Goal: Task Accomplishment & Management: Complete application form

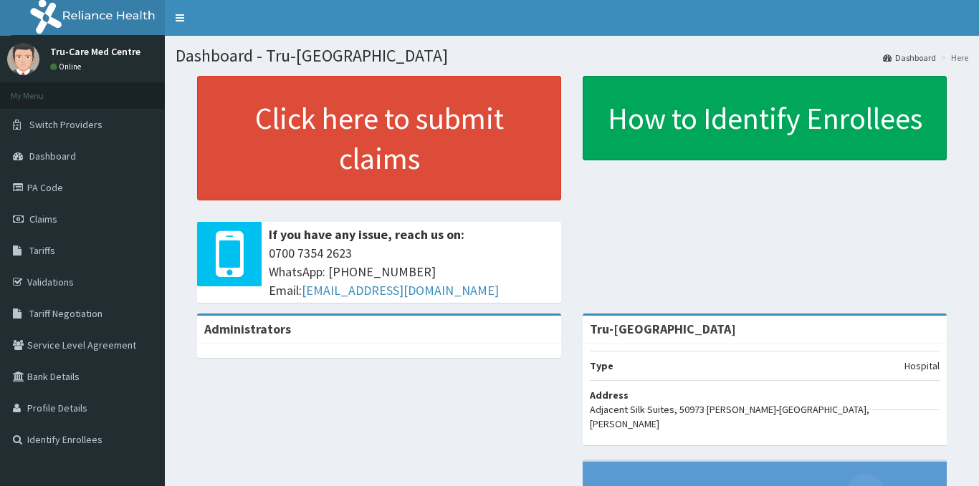
drag, startPoint x: 54, startPoint y: 220, endPoint x: 183, endPoint y: 183, distance: 133.4
click at [55, 219] on span "Claims" at bounding box center [43, 219] width 28 height 13
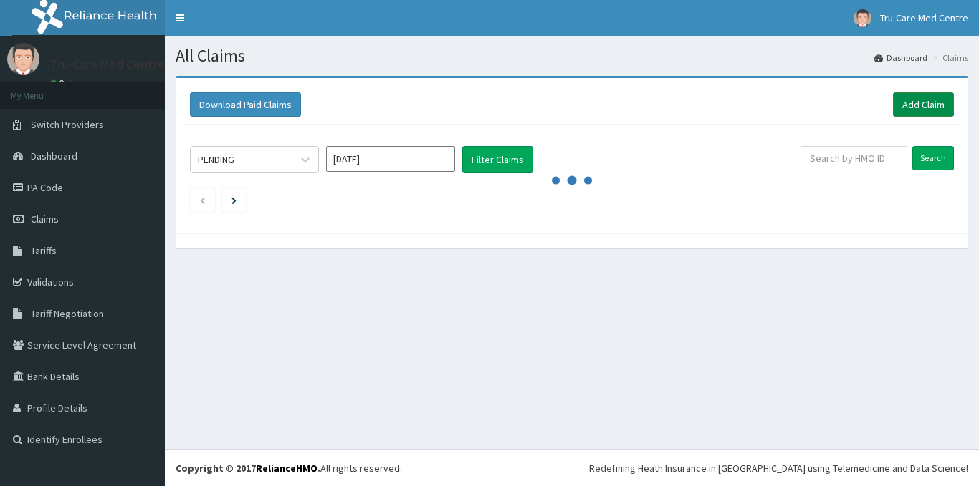
click at [934, 107] on link "Add Claim" at bounding box center [923, 104] width 61 height 24
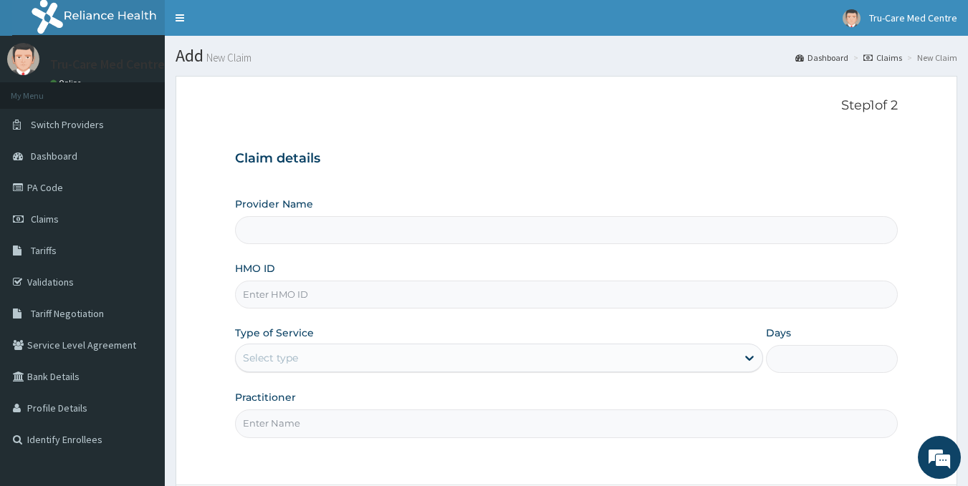
click at [328, 297] on input "HMO ID" at bounding box center [566, 295] width 663 height 28
paste input "RFC/10123/B"
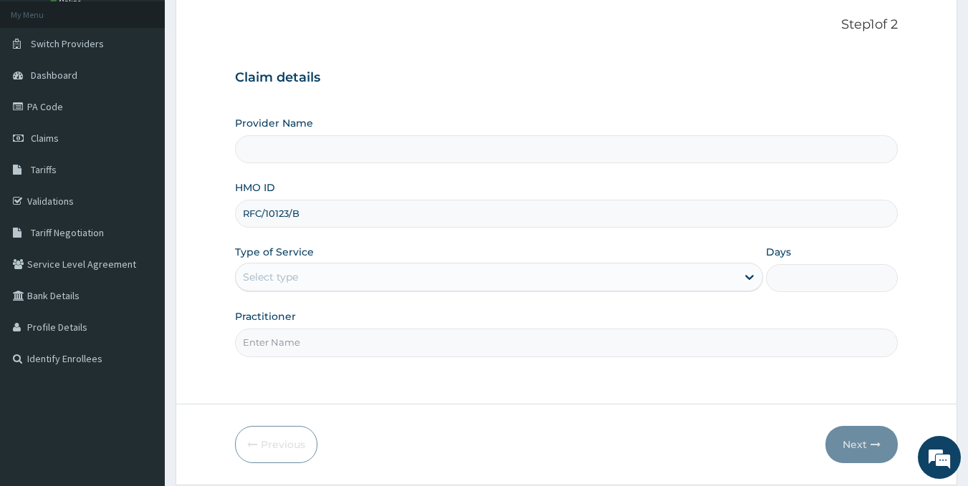
scroll to position [128, 0]
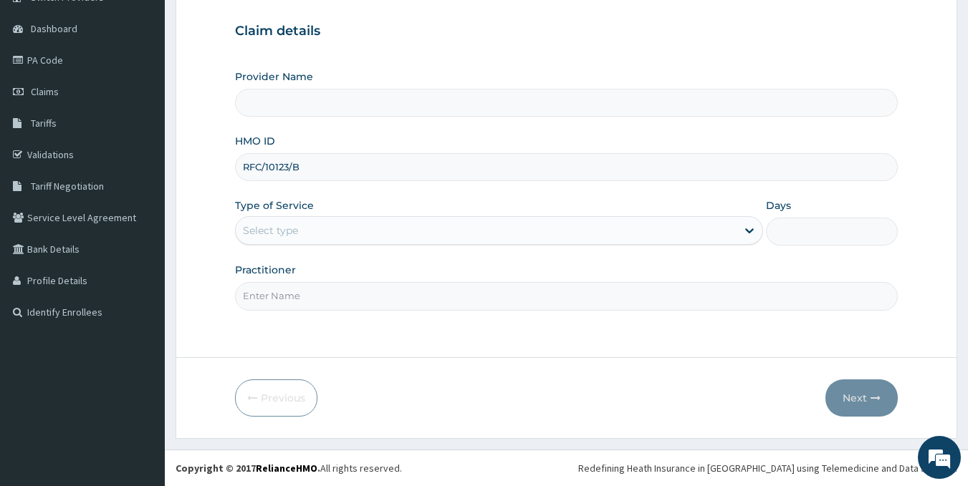
type input "RFC/10123/B"
click at [319, 224] on div "Select type" at bounding box center [486, 230] width 501 height 23
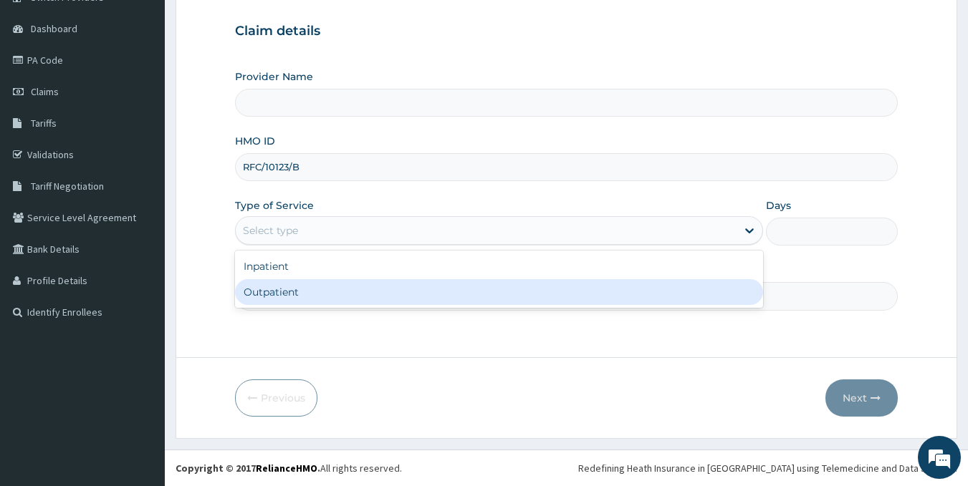
click at [303, 302] on div "Outpatient" at bounding box center [499, 292] width 528 height 26
type input "Tru-[GEOGRAPHIC_DATA]"
type input "1"
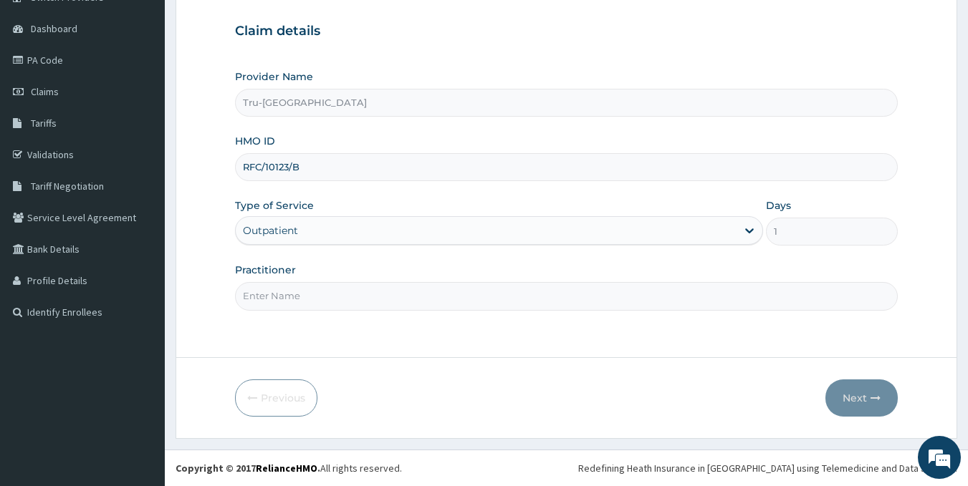
click at [325, 292] on input "Practitioner" at bounding box center [566, 296] width 663 height 28
type input "DR GWOM PAM"
click at [866, 397] on button "Next" at bounding box center [861, 398] width 72 height 37
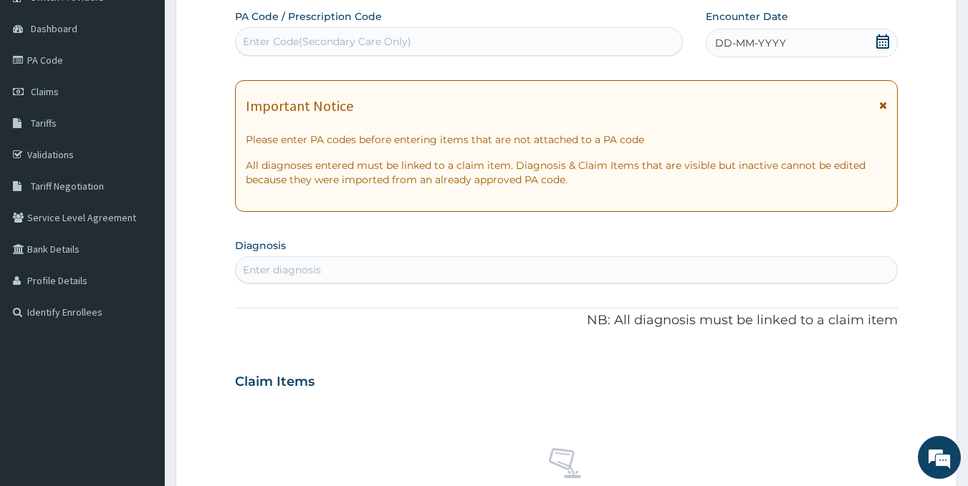
scroll to position [0, 0]
click at [260, 41] on div "Enter Code(Secondary Care Only)" at bounding box center [327, 41] width 168 height 14
paste input "PA/844B4B"
type input "PA/844B4B"
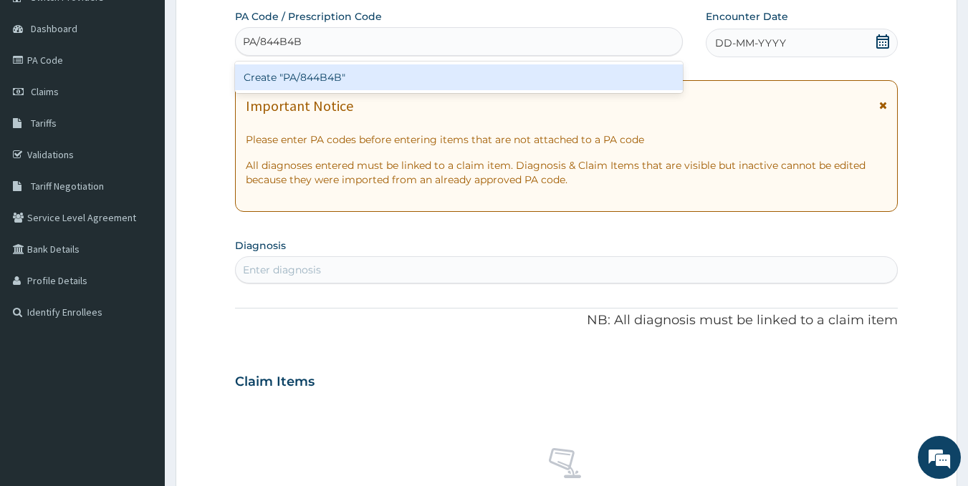
click at [425, 72] on div "Create "PA/844B4B"" at bounding box center [459, 77] width 449 height 26
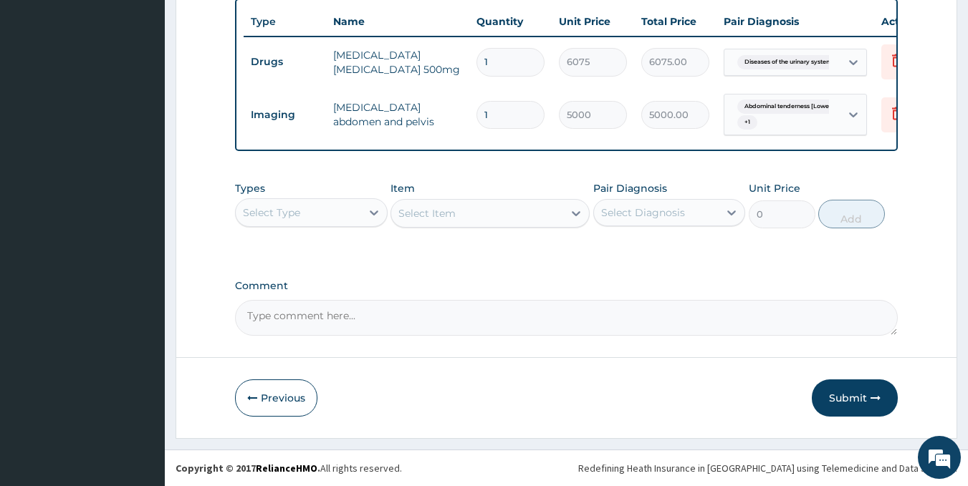
scroll to position [572, 0]
click at [509, 316] on textarea "Comment" at bounding box center [566, 318] width 663 height 36
click at [849, 399] on button "Submit" at bounding box center [855, 398] width 86 height 37
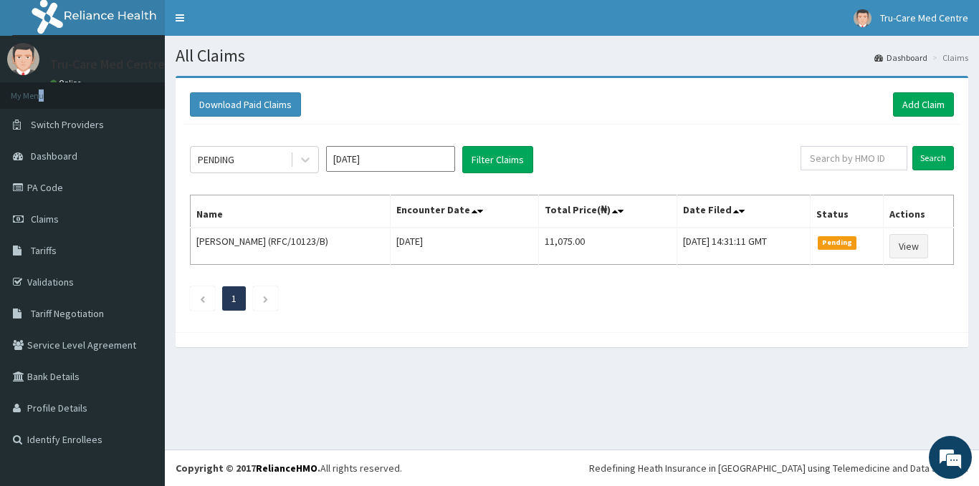
click at [42, 86] on li "My Menu" at bounding box center [82, 95] width 165 height 27
click at [8, 1] on link "R EL" at bounding box center [82, 18] width 165 height 36
click at [947, 15] on span "Tru-Care Med Centre" at bounding box center [924, 17] width 88 height 13
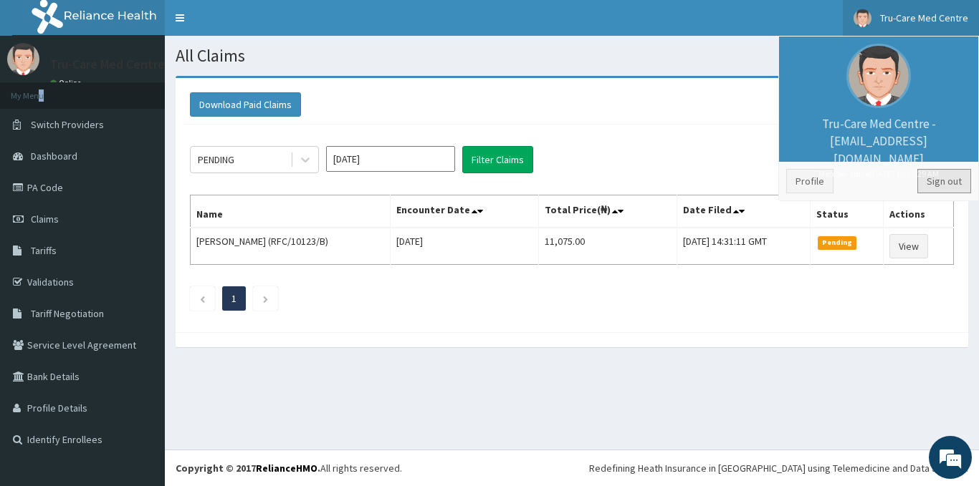
drag, startPoint x: 931, startPoint y: 185, endPoint x: 913, endPoint y: 178, distance: 20.0
click at [931, 183] on link "Sign out" at bounding box center [944, 181] width 54 height 24
